Goal: Task Accomplishment & Management: Use online tool/utility

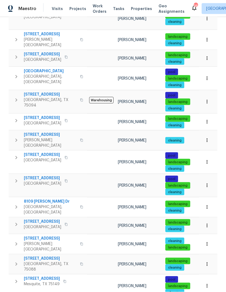
scroll to position [20, 0]
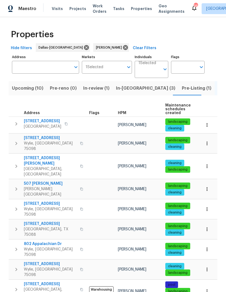
click at [47, 201] on span "626 Gunters Mountain Ln" at bounding box center [50, 203] width 53 height 5
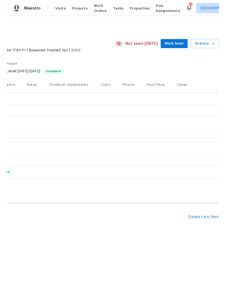
scroll to position [0, 80]
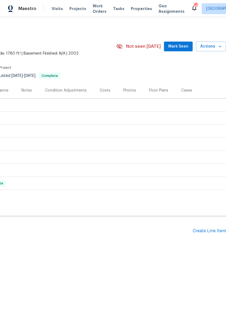
click at [201, 233] on div "Create Line Item" at bounding box center [209, 230] width 33 height 5
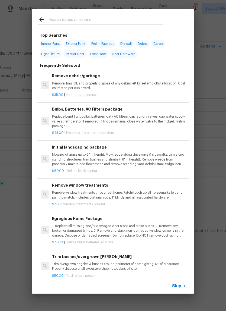
click at [91, 20] on input "text" at bounding box center [106, 20] width 115 height 8
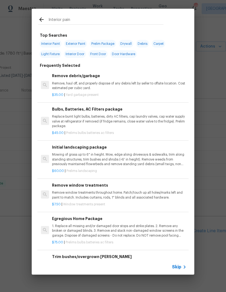
type input "Interior paint"
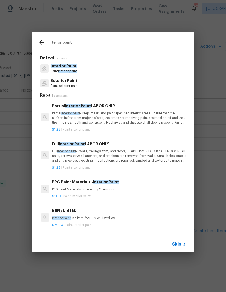
click at [125, 154] on p "Full Interior paint - (walls, ceilings, trim, and doors) - PAINT PROVIDED BY OP…" at bounding box center [119, 156] width 135 height 14
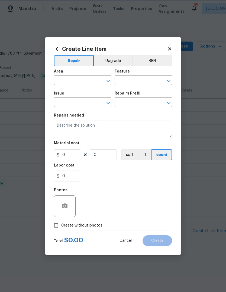
type input "Overall Paint"
type input "Interior Paint"
type input "Full Interior Paint LABOR ONLY $1.28"
type textarea "Full Interior paint - (walls, ceilings, trim, and doors) - PAINT PROVIDED BY OP…"
type input "1.28"
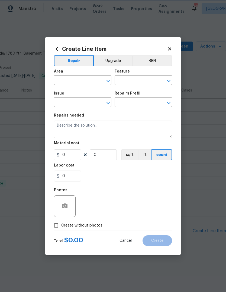
type input "1"
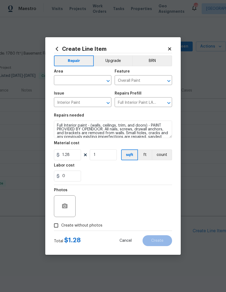
click at [84, 82] on input "text" at bounding box center [75, 81] width 42 height 8
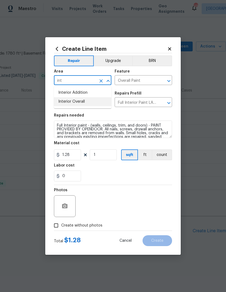
click at [94, 102] on li "Interior Overall" at bounding box center [83, 101] width 58 height 9
type input "Interior Overall"
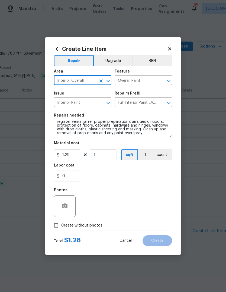
scroll to position [30, 0]
click at [125, 136] on textarea "Full Interior paint - (walls, ceilings, trim, and doors) - PAINT PROVIDED BY OP…" at bounding box center [113, 128] width 118 height 17
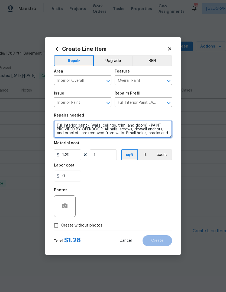
scroll to position [0, 0]
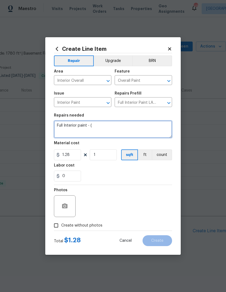
type textarea "Full"
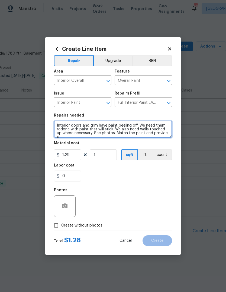
scroll to position [1, 0]
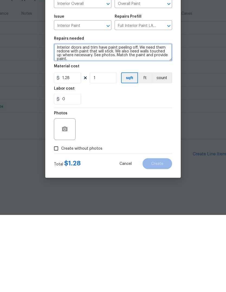
type textarea "Interior doors and trim have paint peeling off. We need them redone with paint …"
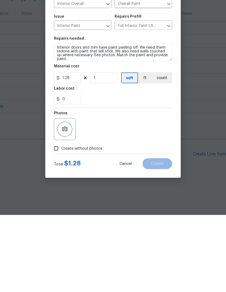
click at [67, 203] on icon "button" at bounding box center [64, 205] width 5 height 5
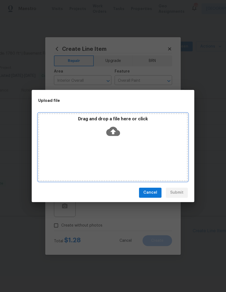
click at [114, 134] on icon at bounding box center [113, 130] width 14 height 9
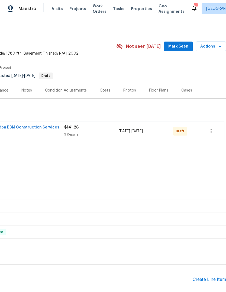
scroll to position [0, 80]
click at [213, 132] on icon "button" at bounding box center [211, 131] width 7 height 7
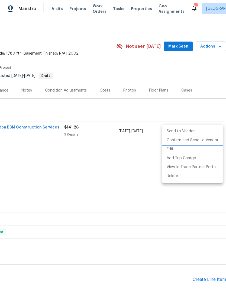
click at [207, 140] on li "Confirm and Send to Vendor" at bounding box center [193, 140] width 61 height 9
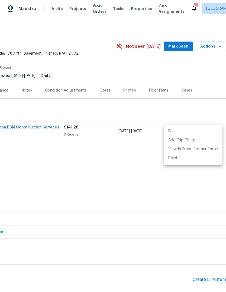
click at [123, 181] on div at bounding box center [113, 146] width 226 height 292
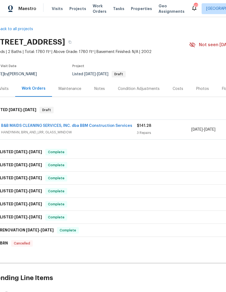
scroll to position [3, 3]
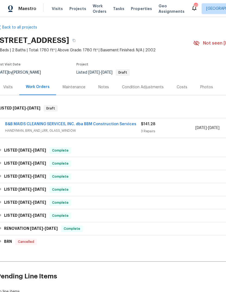
click at [49, 124] on link "B&B MAIDS CLEANING SERVICES, INC. dba BBM Construction Services" at bounding box center [70, 124] width 131 height 4
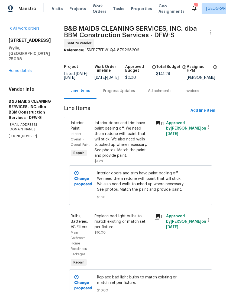
click at [128, 94] on div "Progress Updates" at bounding box center [119, 90] width 32 height 5
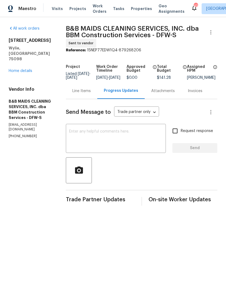
click at [122, 136] on textarea at bounding box center [116, 138] width 94 height 19
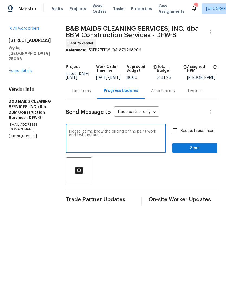
type textarea "Please let me know the pricing of the paint work and I will update it."
click at [181, 133] on input "Request response" at bounding box center [175, 130] width 11 height 11
checkbox input "true"
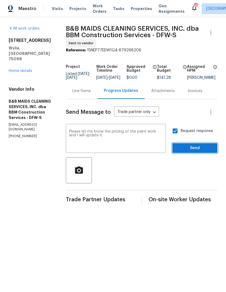
click at [204, 150] on span "Send" at bounding box center [195, 148] width 36 height 7
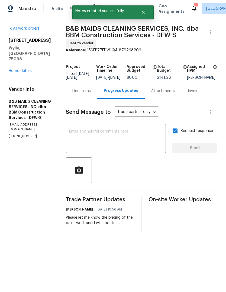
click at [14, 69] on link "Home details" at bounding box center [21, 71] width 24 height 4
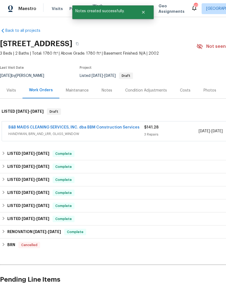
click at [123, 128] on link "B&B MAIDS CLEANING SERVICES, INC. dba BBM Construction Services" at bounding box center [73, 127] width 131 height 4
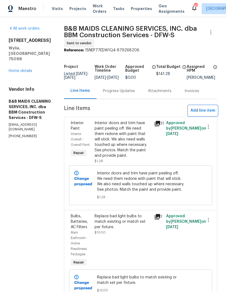
click at [206, 114] on span "Add line item" at bounding box center [203, 110] width 25 height 7
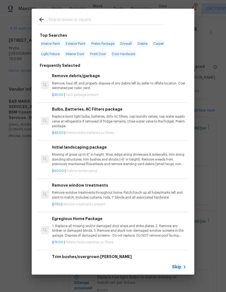
click at [114, 21] on input "text" at bounding box center [106, 20] width 115 height 8
type input "Init"
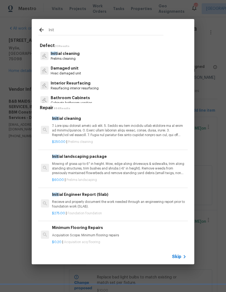
click at [100, 131] on p at bounding box center [119, 130] width 135 height 14
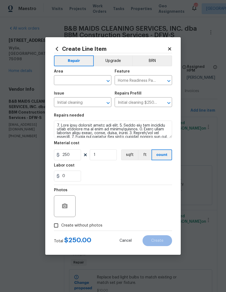
click at [86, 81] on input "text" at bounding box center [75, 81] width 42 height 8
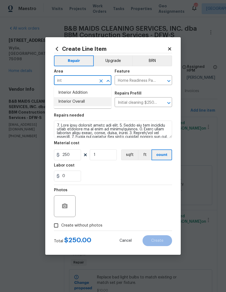
click at [86, 104] on li "Interior Overall" at bounding box center [83, 101] width 58 height 9
type input "Interior Overall"
click at [122, 174] on div "0" at bounding box center [113, 175] width 118 height 11
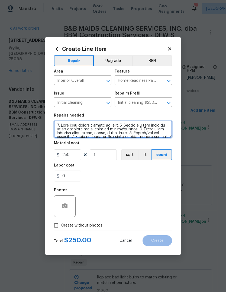
click at [55, 123] on textarea at bounding box center [113, 128] width 118 height 17
click at [79, 126] on textarea at bounding box center [113, 128] width 118 height 17
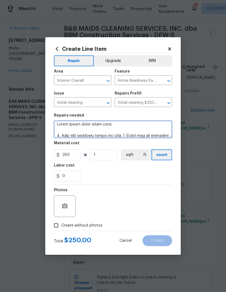
type textarea "Clean house after paint work 1. Wipe down exterior doors and trim. 2. Clean out…"
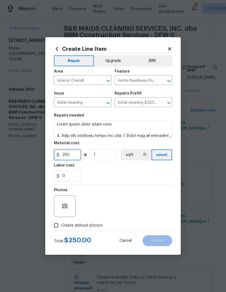
click at [76, 158] on input "250" at bounding box center [67, 154] width 27 height 11
type input "150"
click at [148, 174] on div "0" at bounding box center [113, 175] width 118 height 11
click at [93, 225] on span "Create without photos" at bounding box center [81, 226] width 41 height 6
click at [61, 225] on input "Create without photos" at bounding box center [56, 225] width 10 height 10
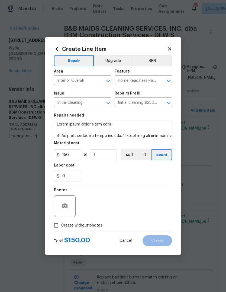
checkbox input "true"
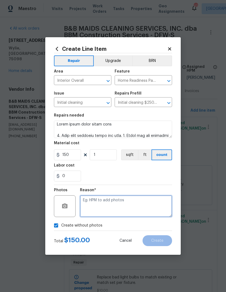
click at [119, 206] on textarea at bounding box center [126, 206] width 92 height 22
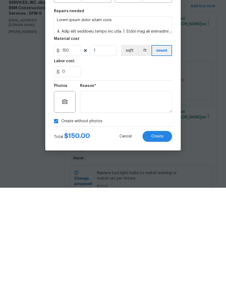
click at [156, 239] on span "Create" at bounding box center [157, 241] width 12 height 4
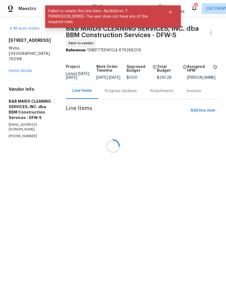
scroll to position [0, 0]
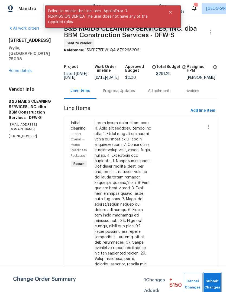
click at [212, 282] on button "Submit Changes" at bounding box center [212, 283] width 17 height 23
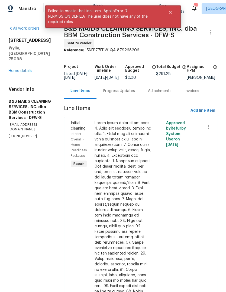
click at [16, 69] on link "Home details" at bounding box center [21, 71] width 24 height 4
